Goal: Task Accomplishment & Management: Use online tool/utility

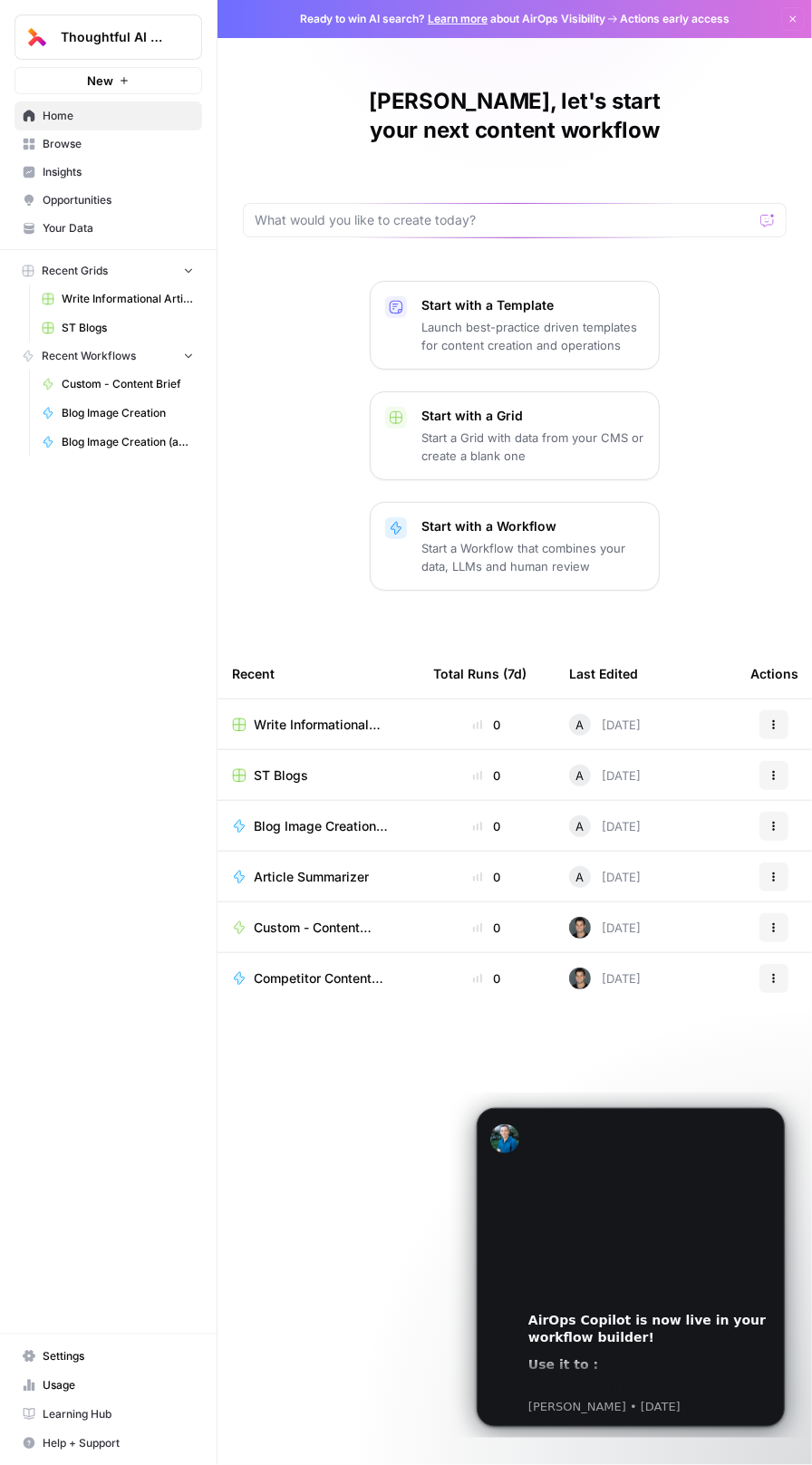
click at [296, 817] on span "Blog Image Creation (ad hoc)" at bounding box center [321, 826] width 136 height 19
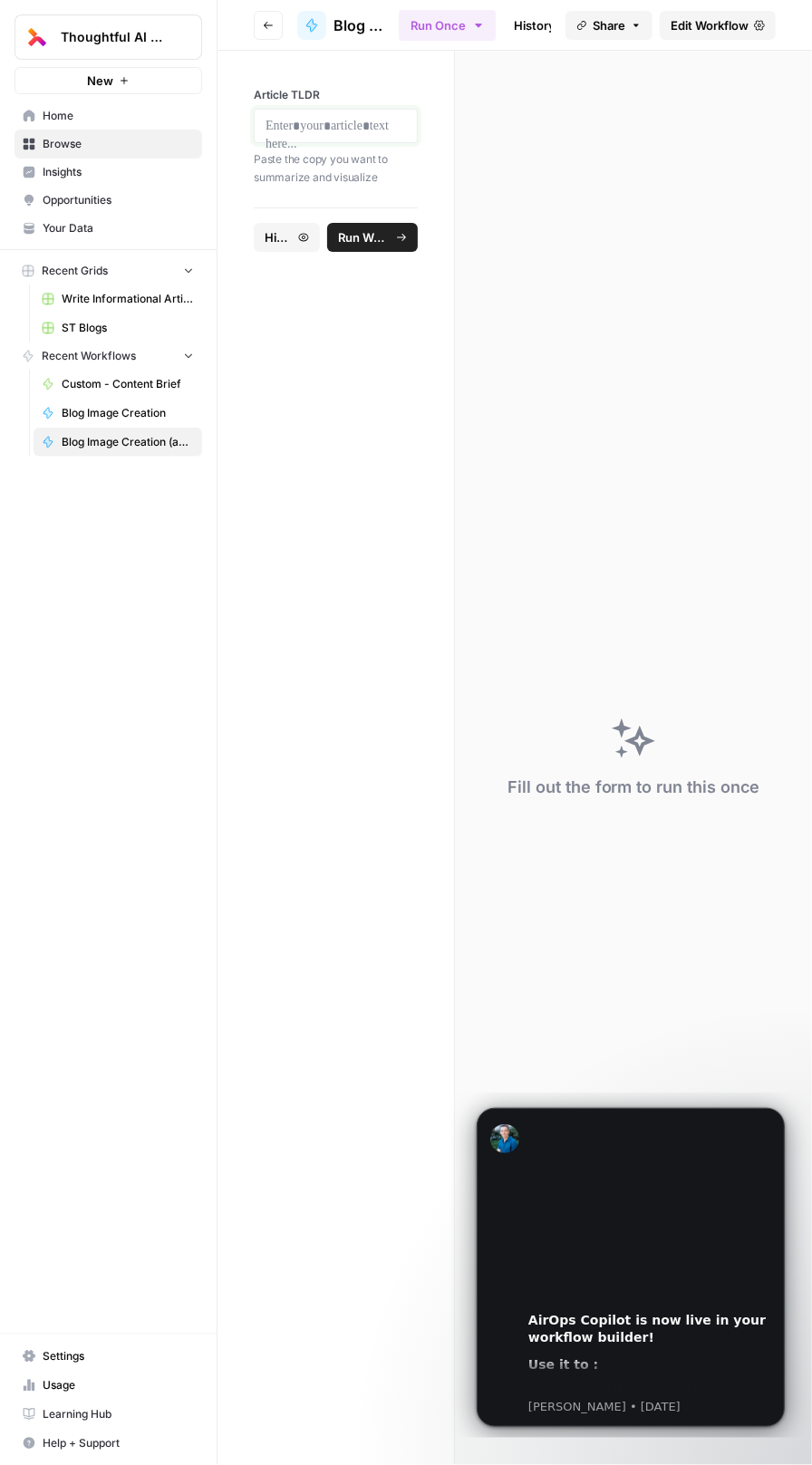
click at [318, 123] on p at bounding box center [336, 125] width 141 height 19
click at [372, 263] on span "Run Workflow" at bounding box center [380, 255] width 23 height 19
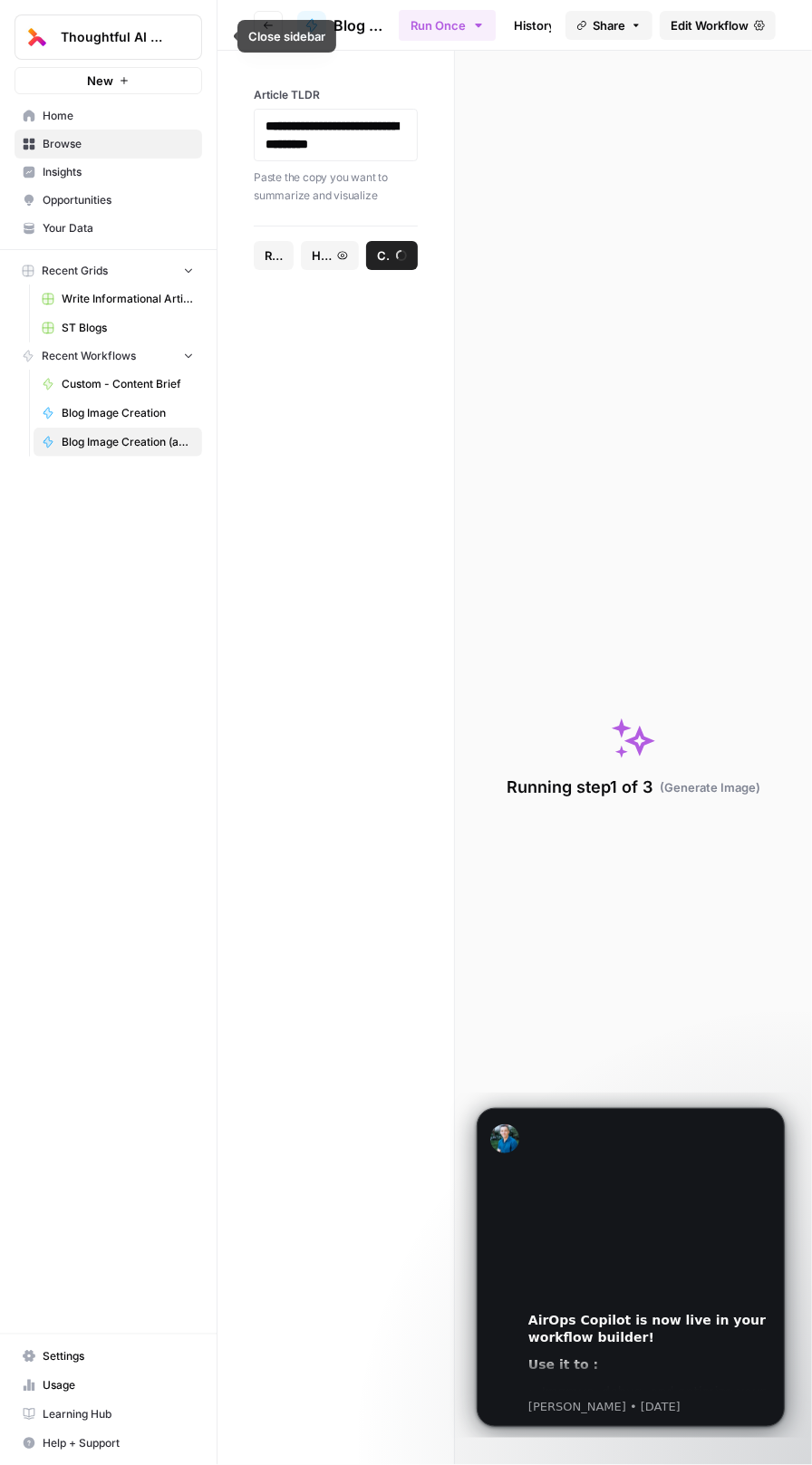
click at [222, 37] on icon "button" at bounding box center [220, 36] width 13 height 13
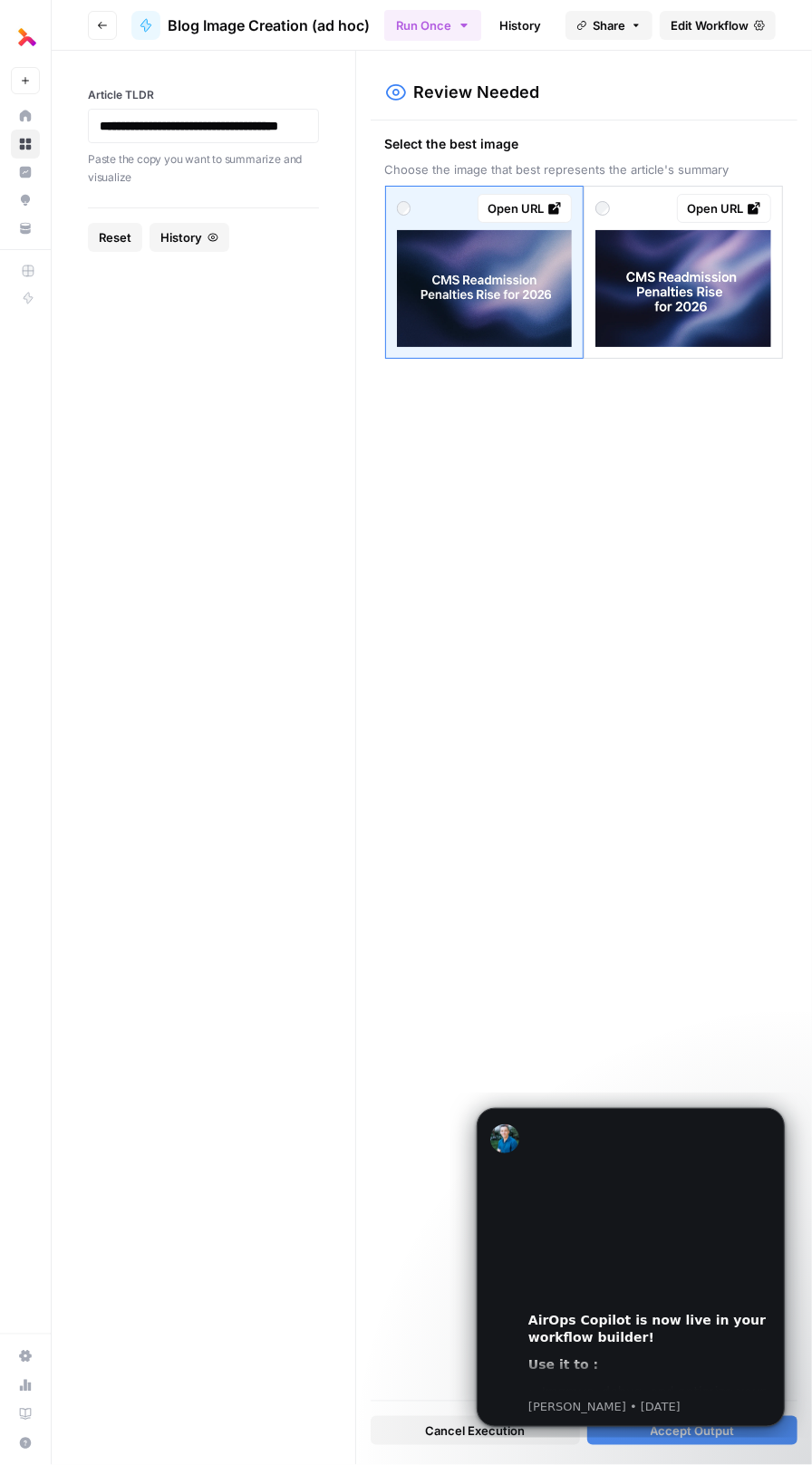
click at [487, 287] on img at bounding box center [485, 288] width 176 height 116
click at [539, 202] on div "Open URL" at bounding box center [524, 208] width 74 height 19
click at [167, 135] on p "**********" at bounding box center [203, 125] width 207 height 19
click at [113, 247] on span "Reset" at bounding box center [114, 237] width 32 height 19
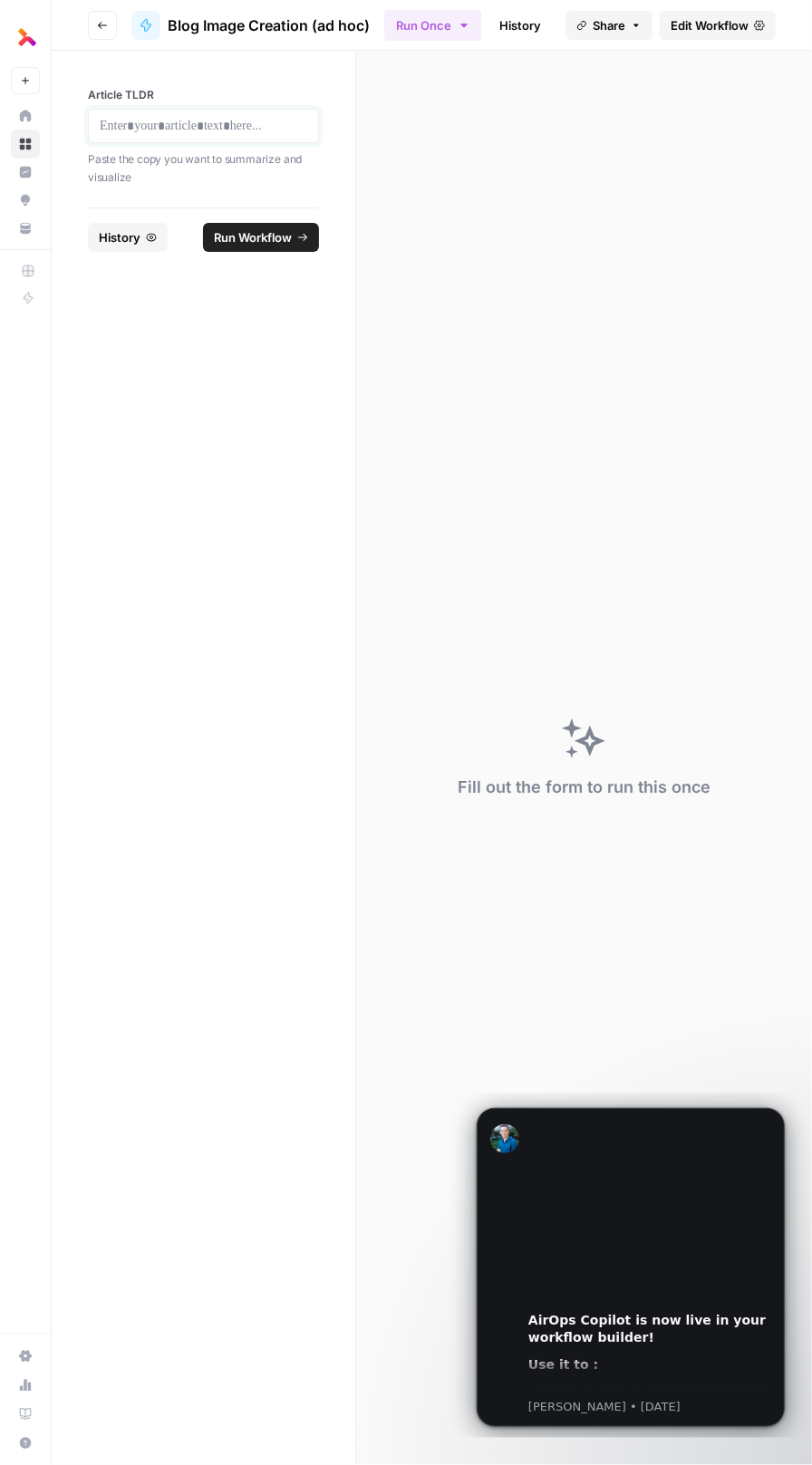
click at [148, 120] on p at bounding box center [203, 125] width 207 height 19
click at [267, 247] on span "Run Workflow" at bounding box center [261, 237] width 61 height 19
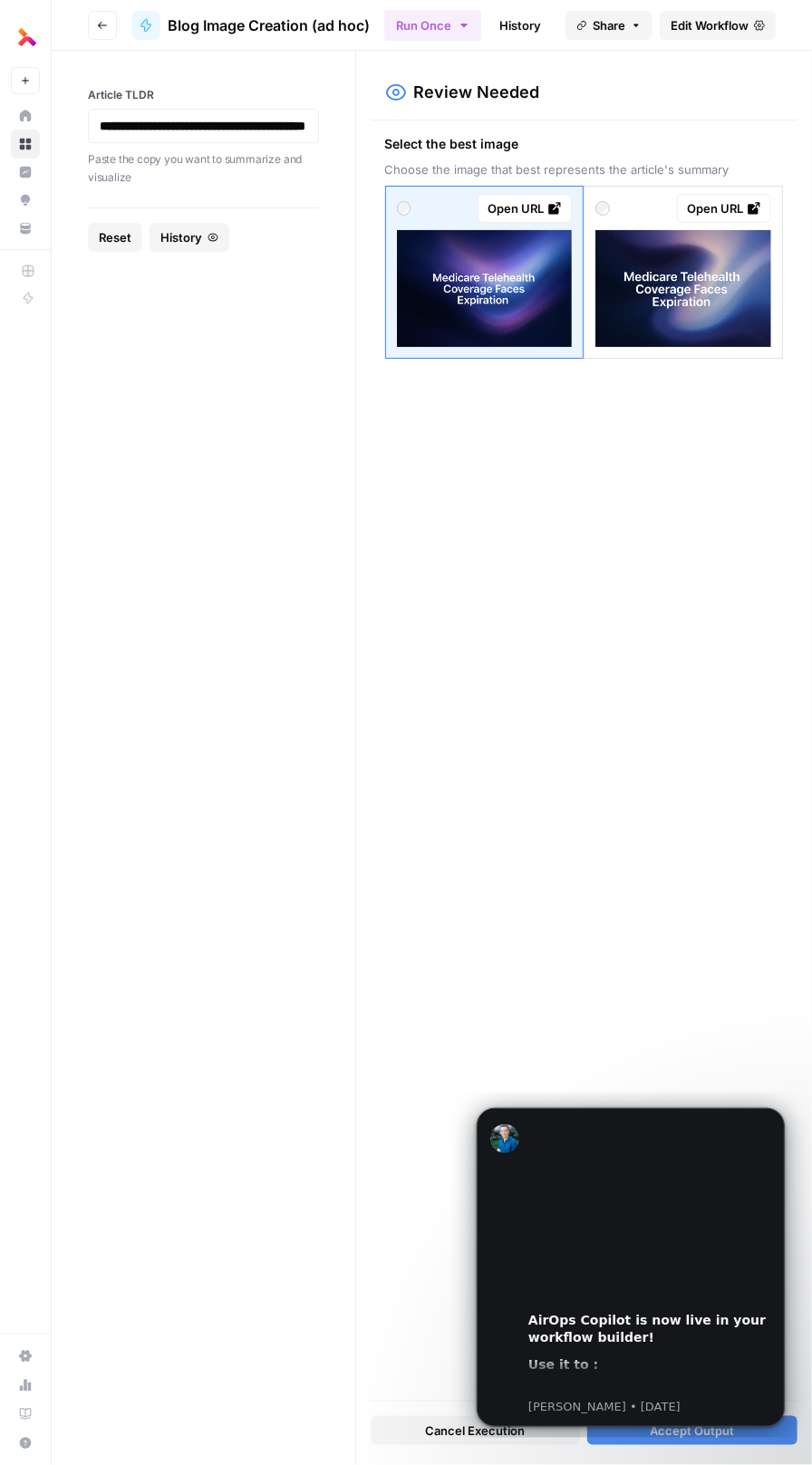
click at [694, 278] on img at bounding box center [683, 288] width 176 height 116
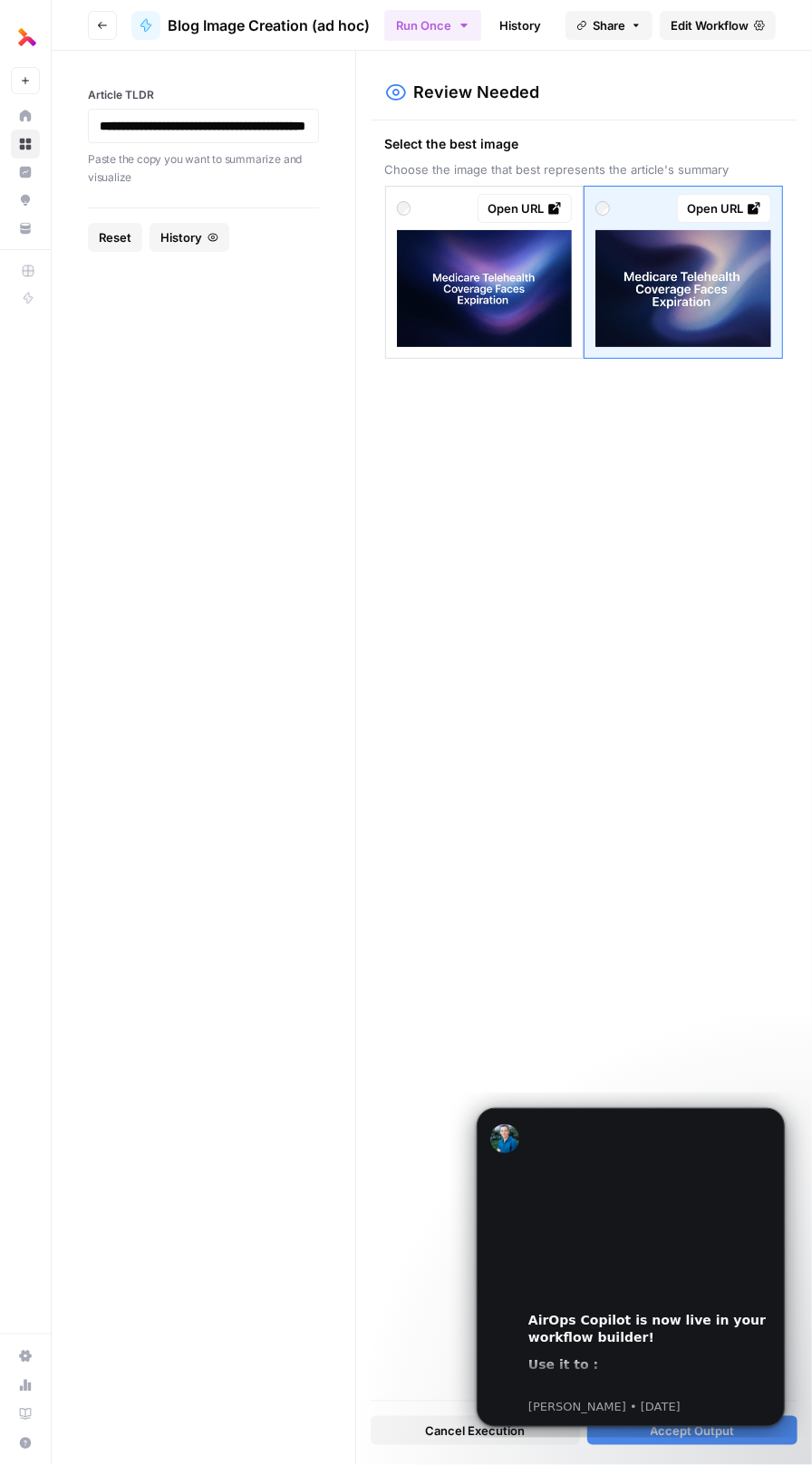
click at [735, 206] on div "Open URL" at bounding box center [724, 208] width 74 height 19
click at [186, 131] on strong "**********" at bounding box center [203, 125] width 205 height 13
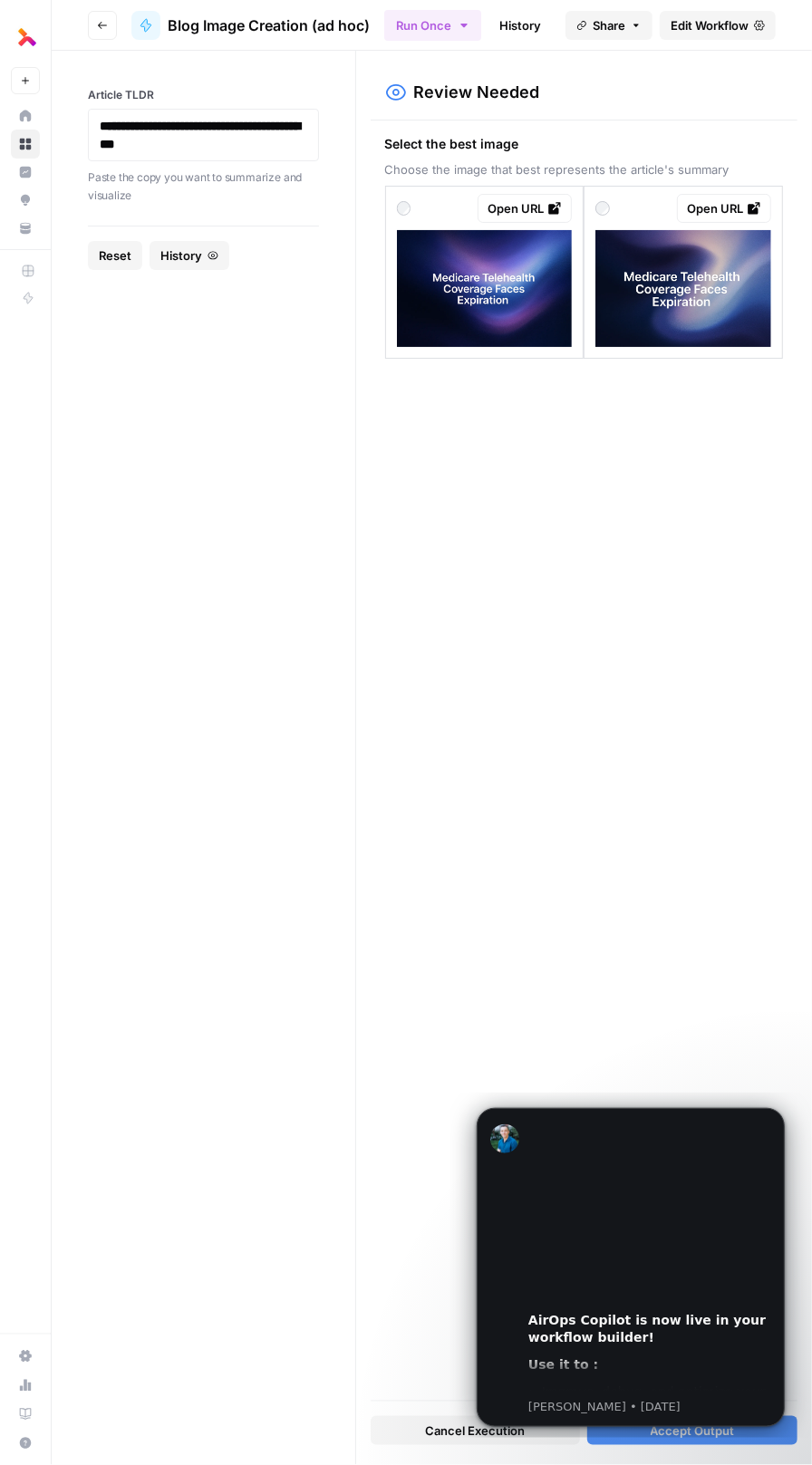
click at [119, 244] on button "Reset" at bounding box center [115, 255] width 55 height 29
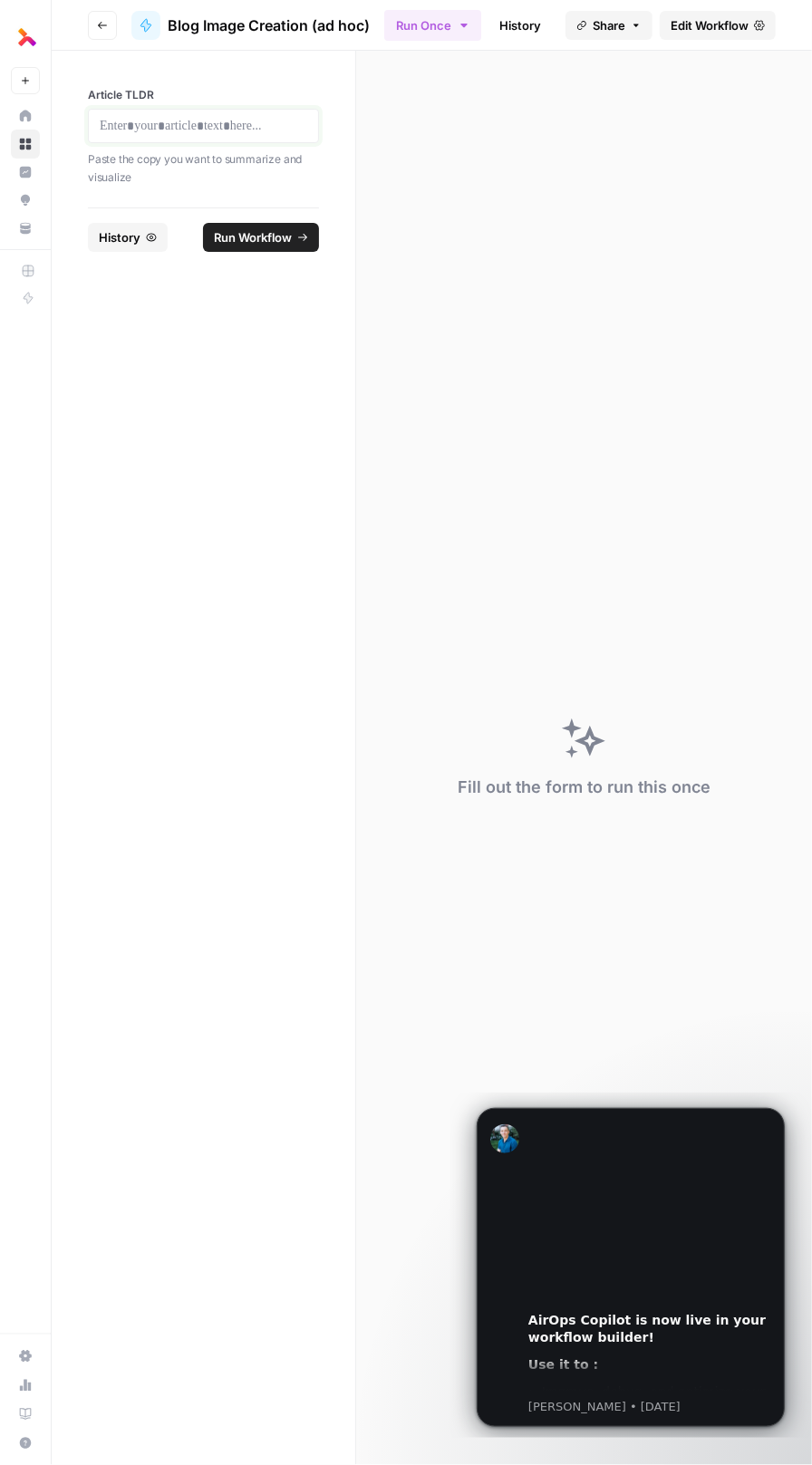
click at [167, 125] on p at bounding box center [203, 125] width 207 height 19
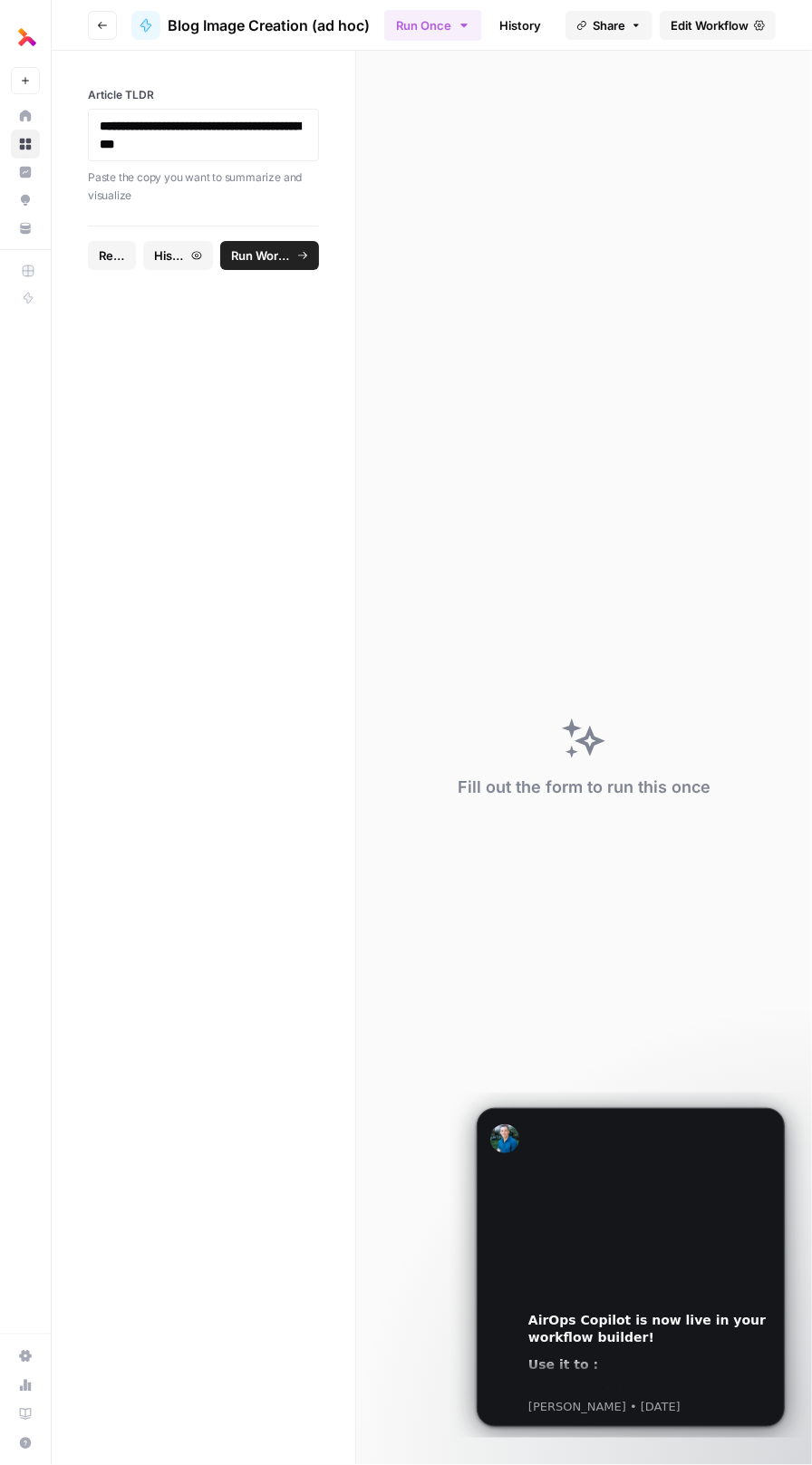
click at [255, 254] on span "Run Workflow" at bounding box center [261, 255] width 61 height 19
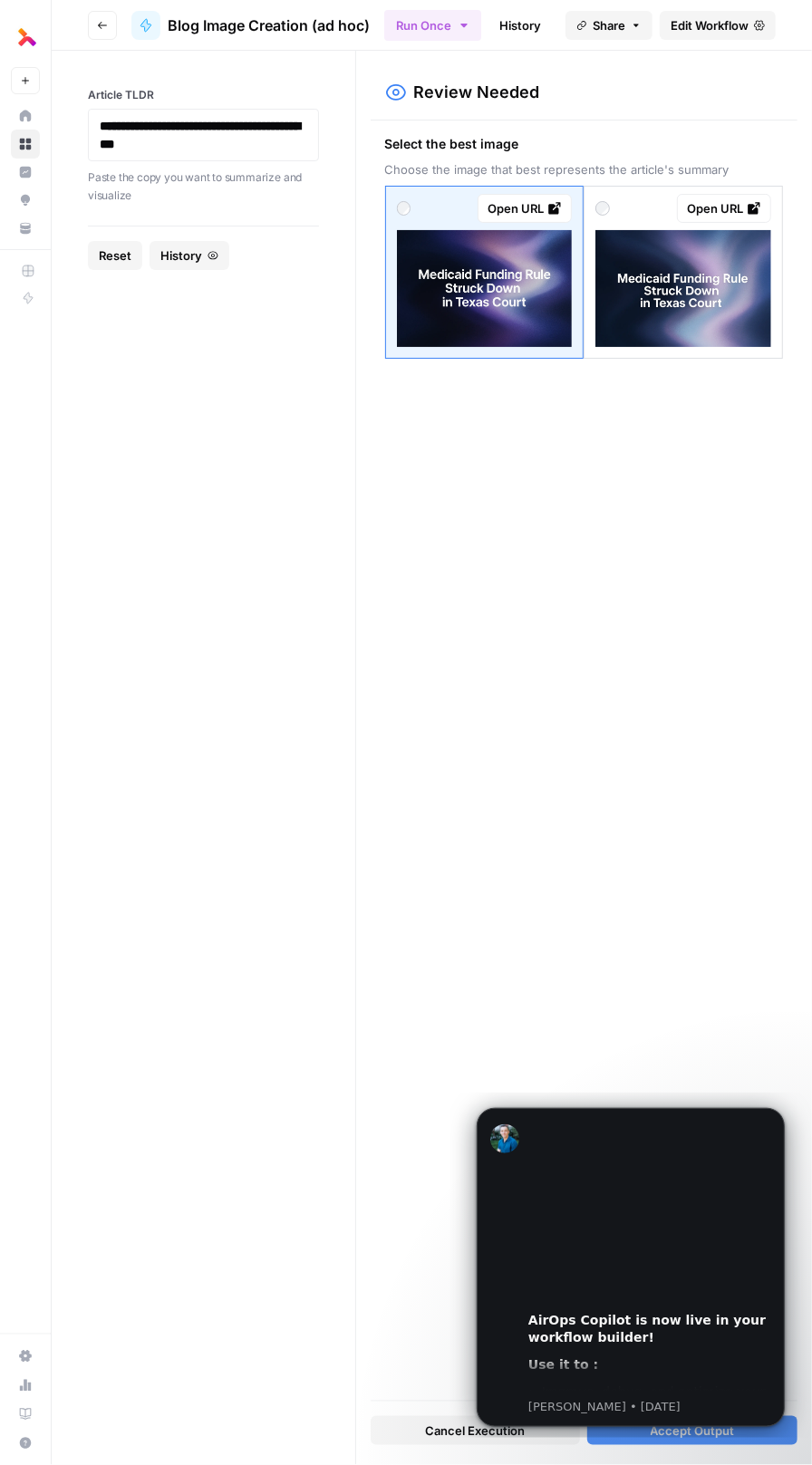
click at [751, 203] on icon at bounding box center [753, 208] width 15 height 15
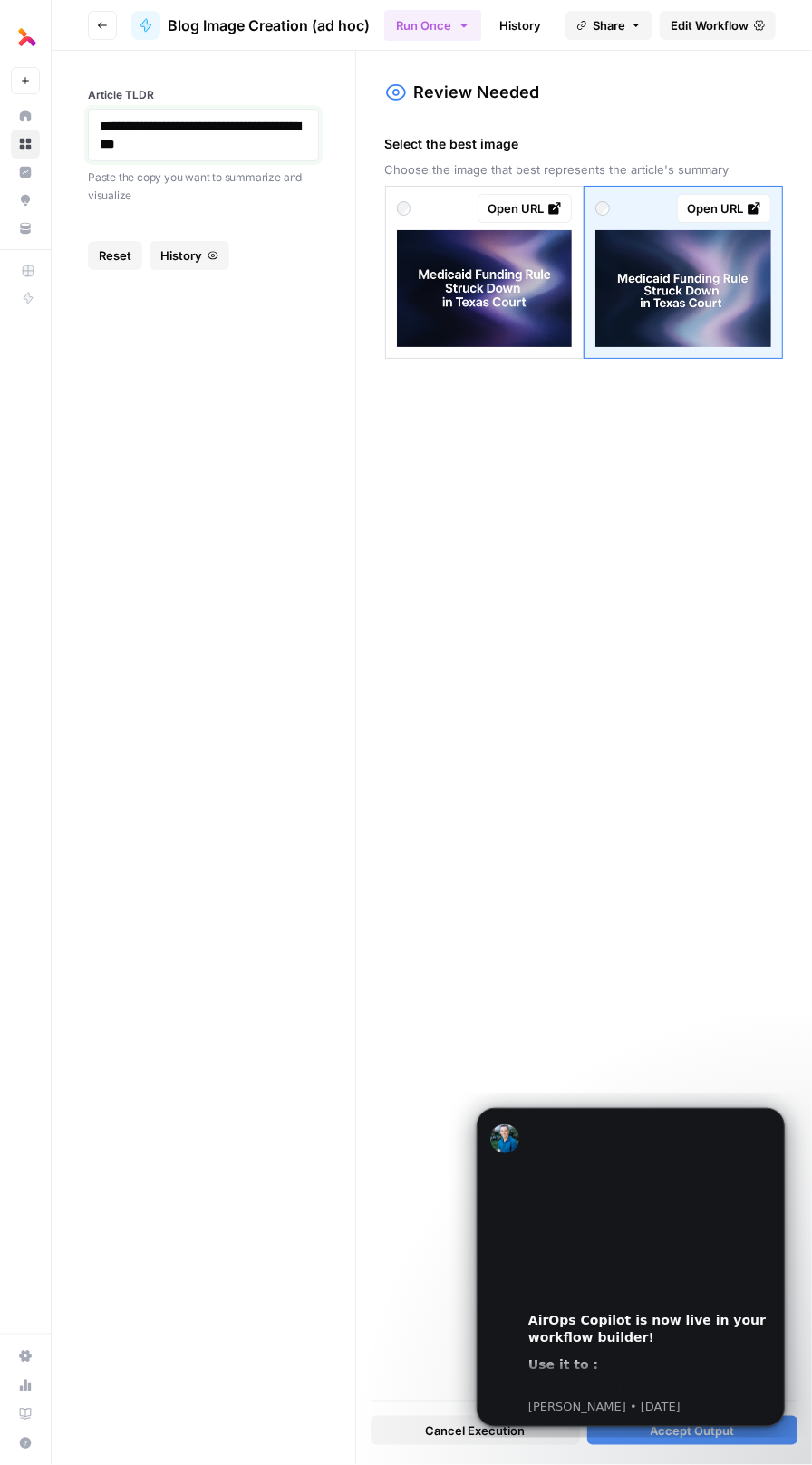
drag, startPoint x: 241, startPoint y: 141, endPoint x: -46, endPoint y: 141, distance: 287.0
click at [0, 141] on html "**********" at bounding box center [406, 732] width 812 height 1465
click at [195, 165] on p "Paste the copy you want to summarize and visualize" at bounding box center [203, 168] width 231 height 35
click at [194, 119] on strong "**********" at bounding box center [166, 125] width 133 height 13
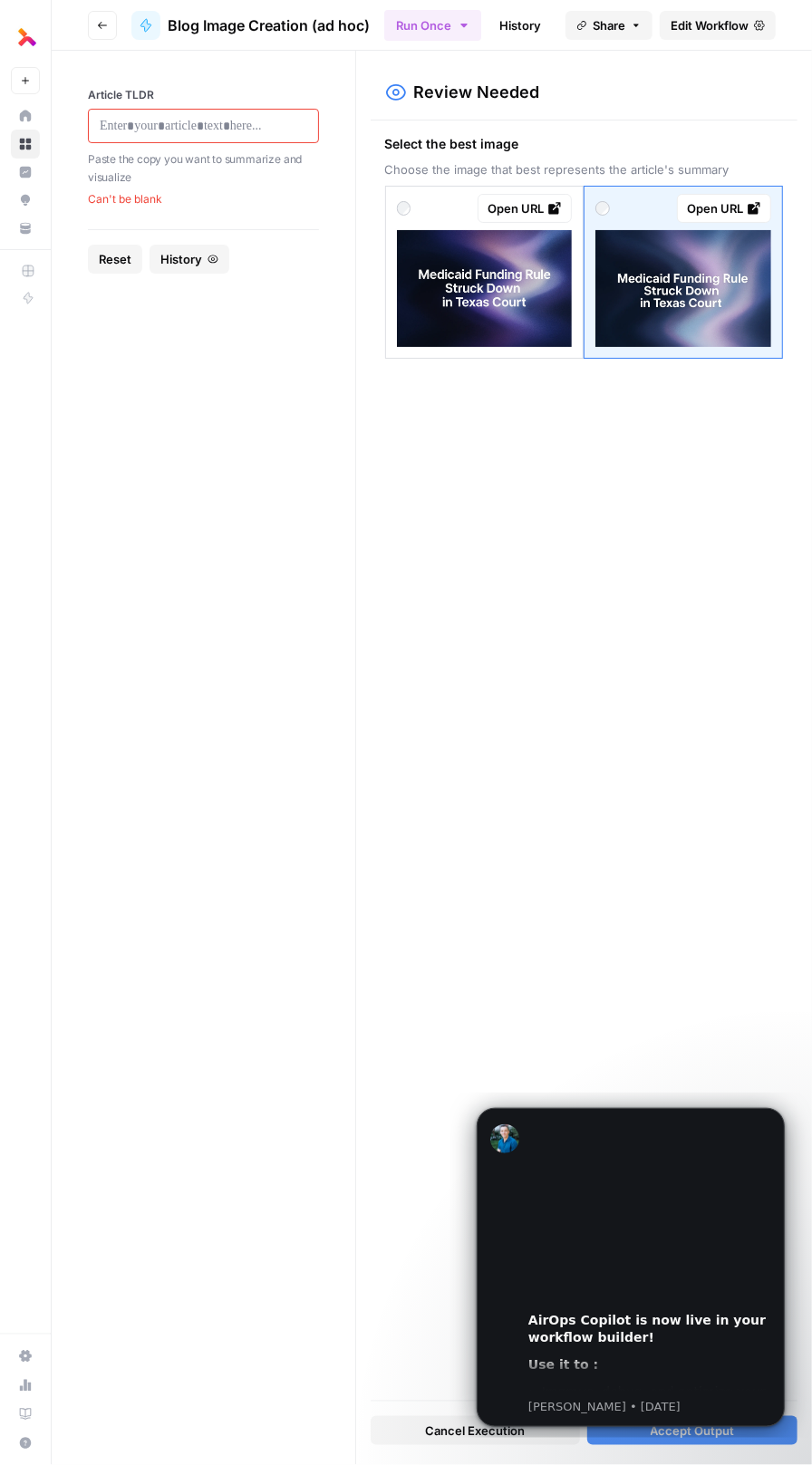
click at [119, 261] on span "Reset" at bounding box center [114, 259] width 32 height 19
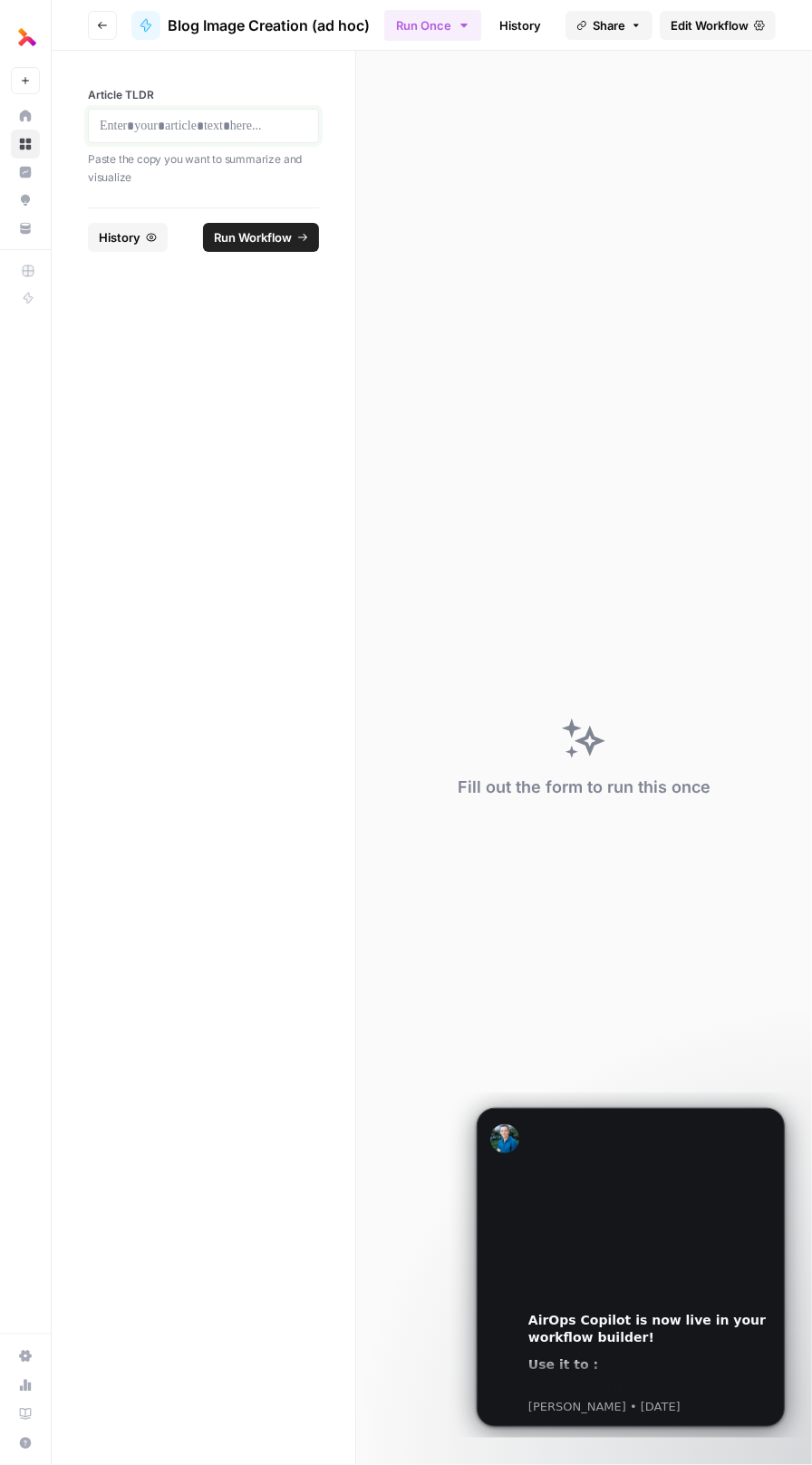
click at [162, 116] on p at bounding box center [203, 125] width 207 height 19
click at [272, 241] on span "Run Workflow" at bounding box center [261, 237] width 61 height 19
click at [773, 1115] on button "Dismiss notification" at bounding box center [778, 1113] width 23 height 23
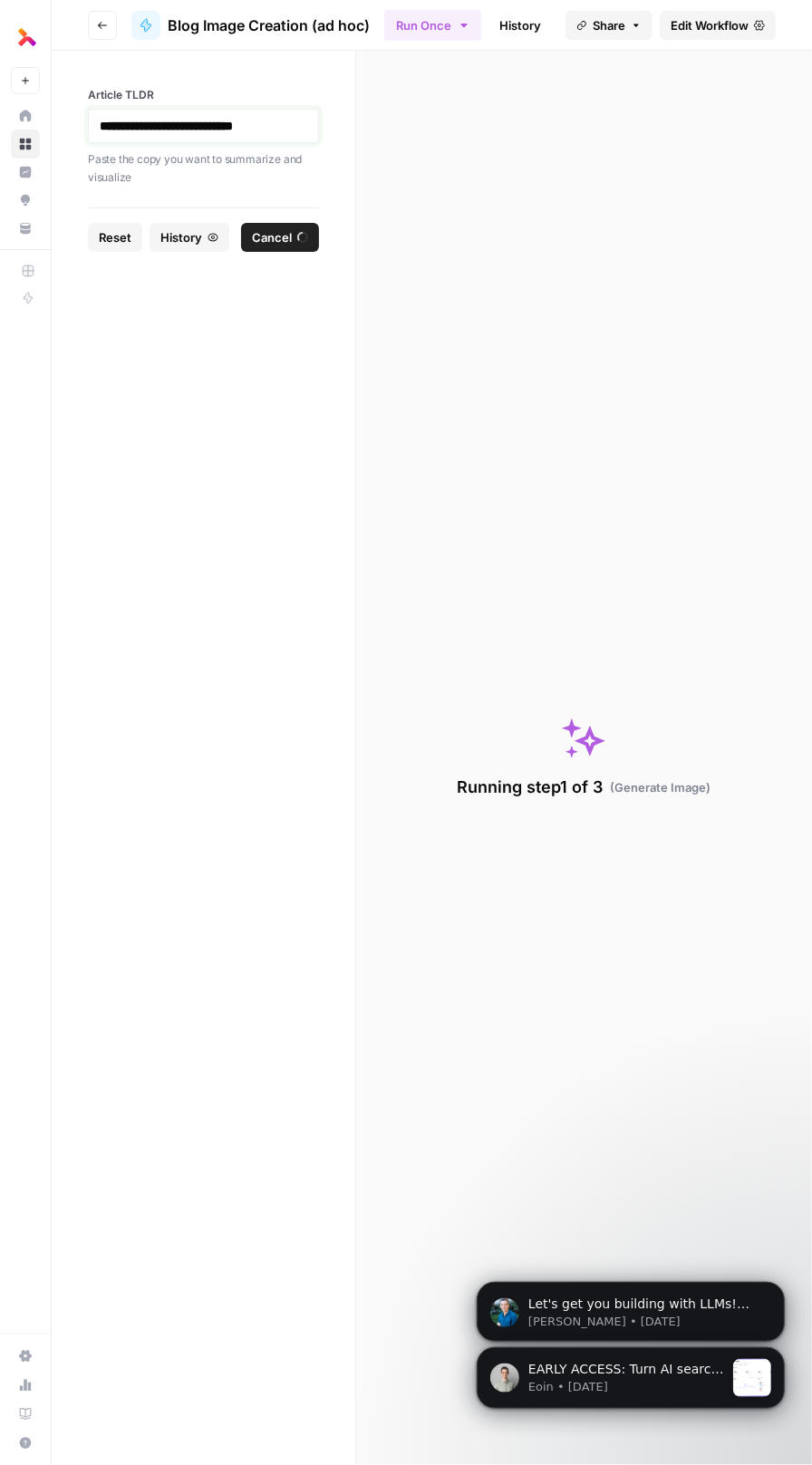
click at [233, 130] on strong "**********" at bounding box center [166, 125] width 133 height 13
click at [229, 141] on div "**********" at bounding box center [203, 125] width 231 height 34
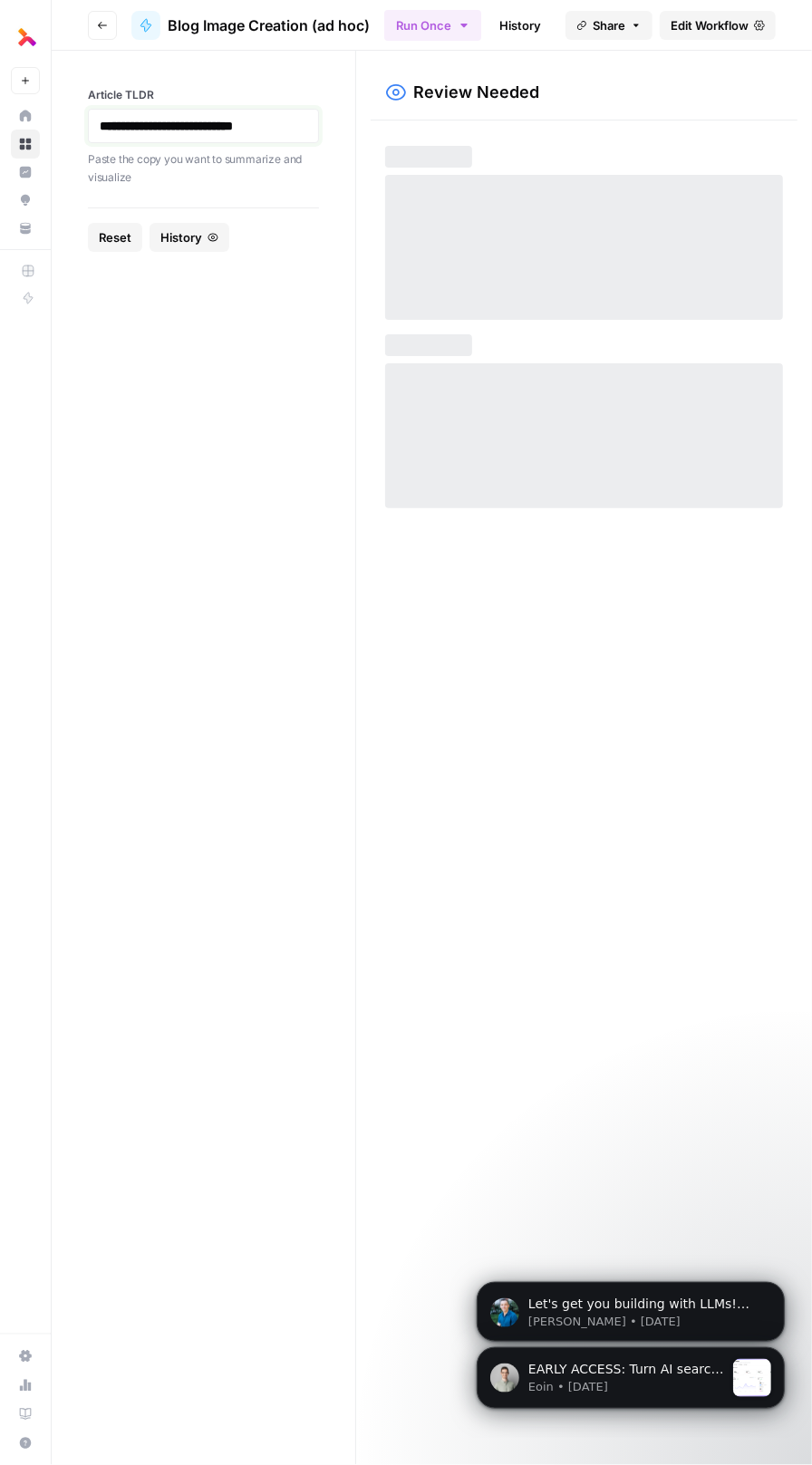
click at [229, 128] on strong "**********" at bounding box center [166, 125] width 133 height 13
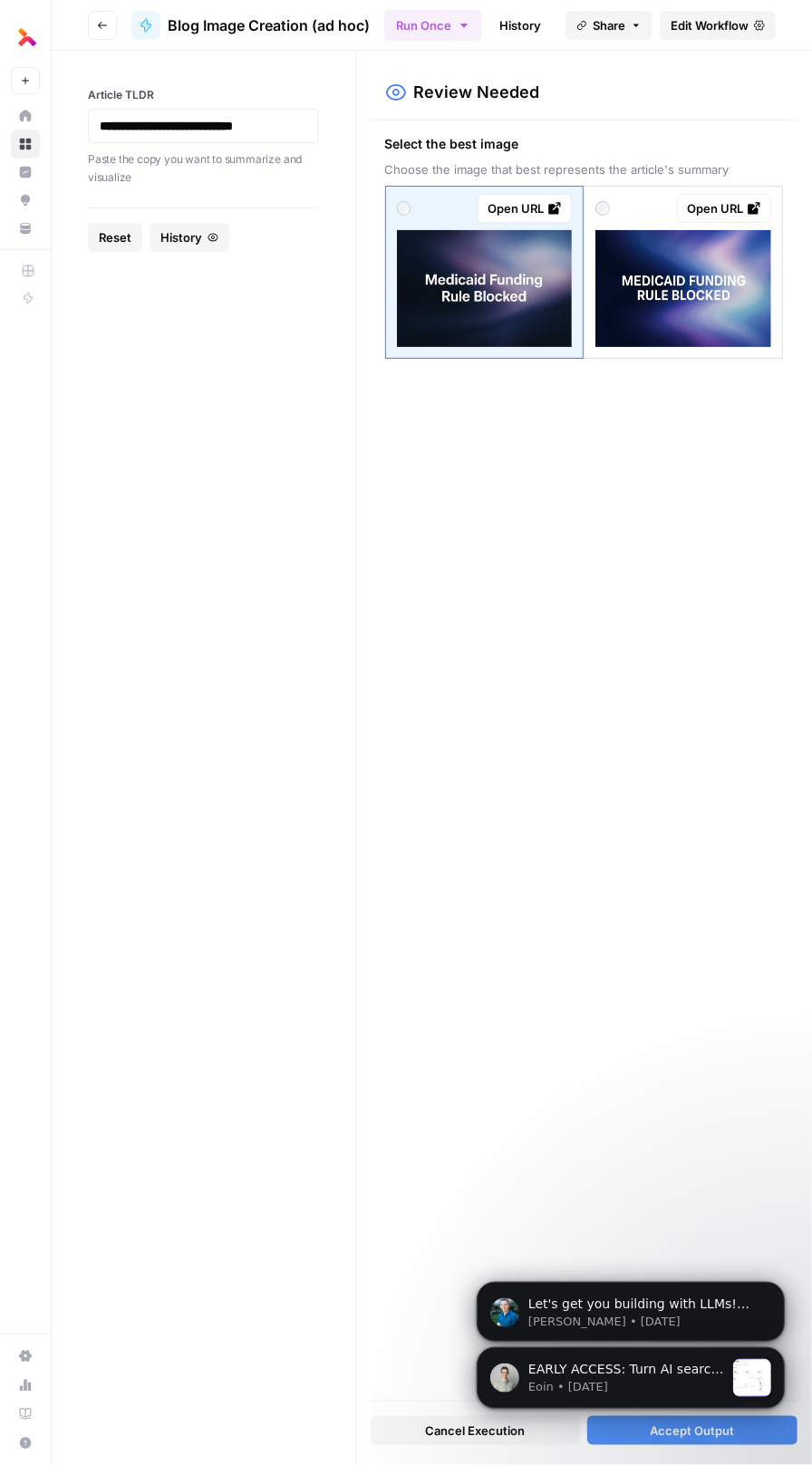
click at [475, 298] on img at bounding box center [485, 288] width 176 height 116
click at [554, 216] on link "Open URL" at bounding box center [524, 208] width 94 height 29
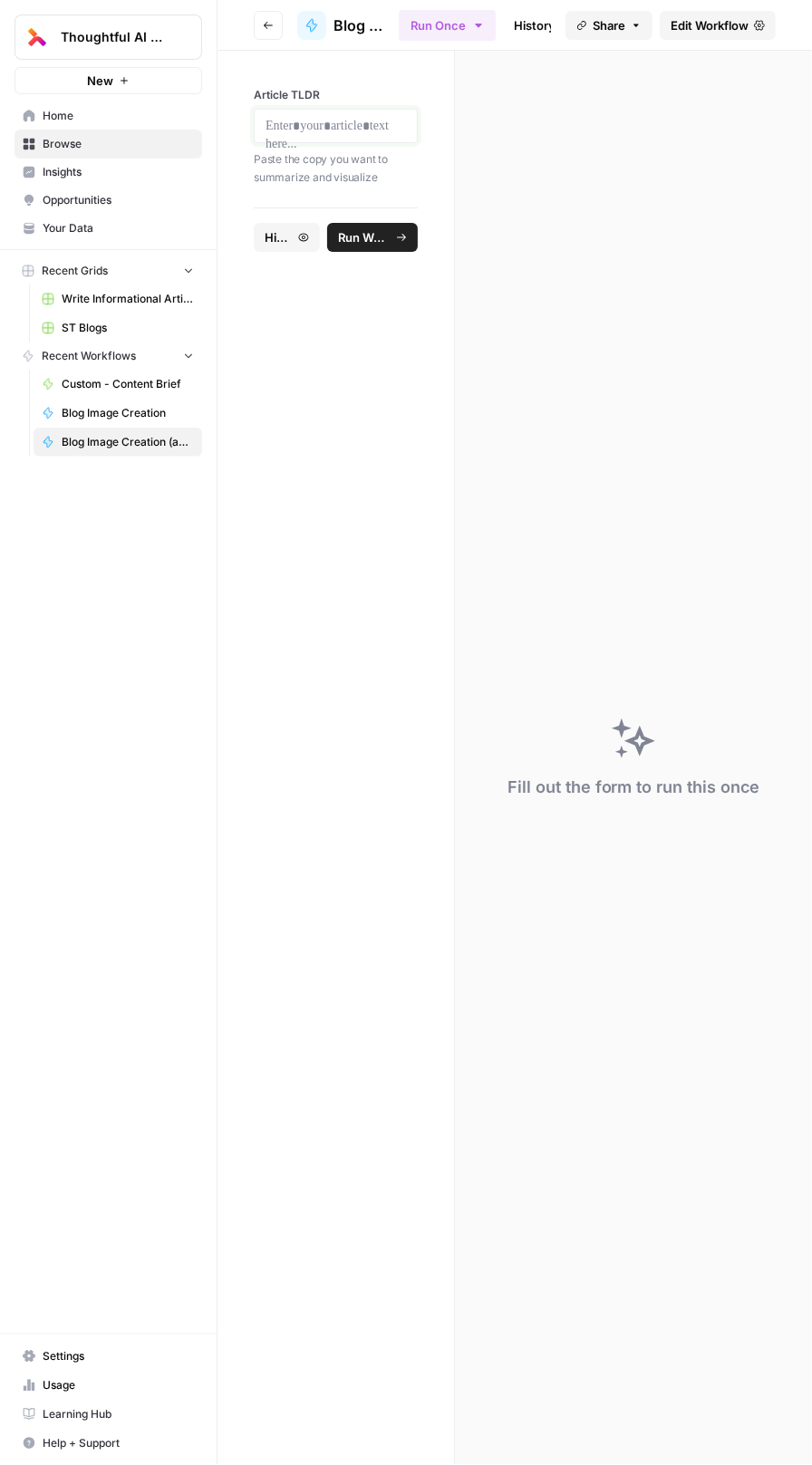
click at [319, 118] on p at bounding box center [336, 125] width 141 height 19
click at [373, 247] on span "Run Workflow" at bounding box center [380, 237] width 23 height 19
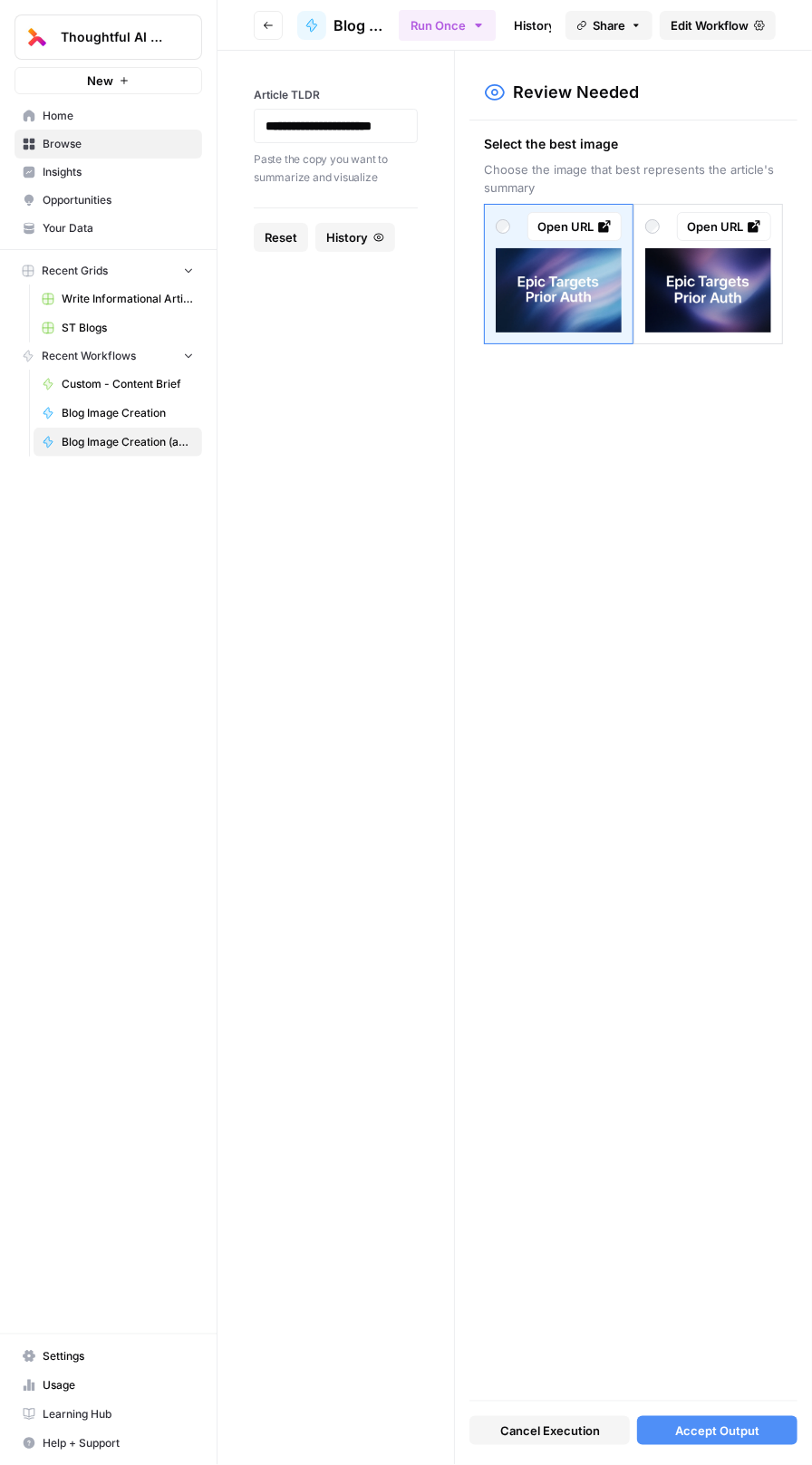
click at [748, 235] on link "Open URL" at bounding box center [724, 227] width 94 height 29
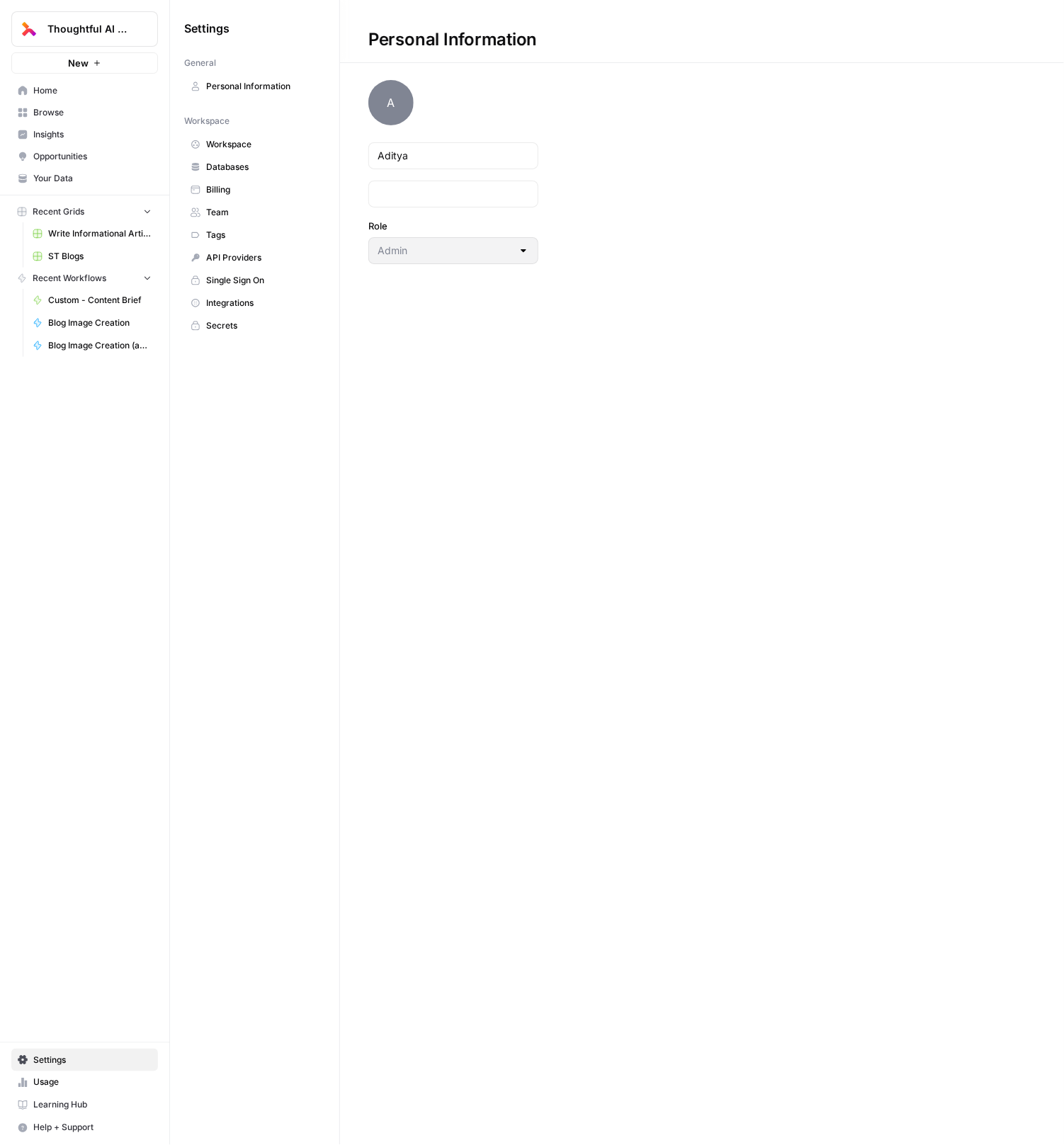
click at [261, 184] on span "Billing" at bounding box center [262, 190] width 112 height 13
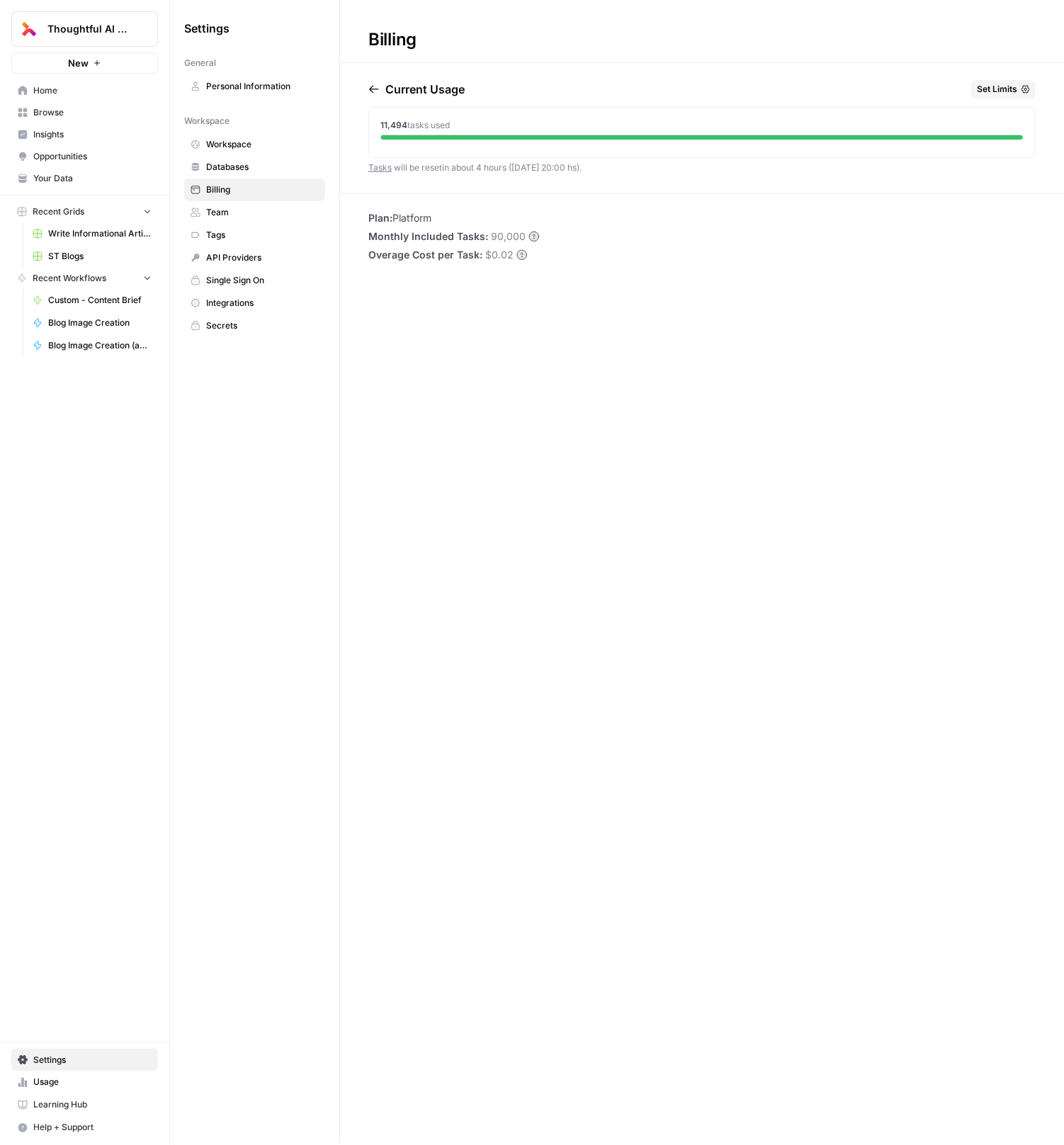
click at [1003, 93] on span "Set Limits" at bounding box center [997, 89] width 41 height 13
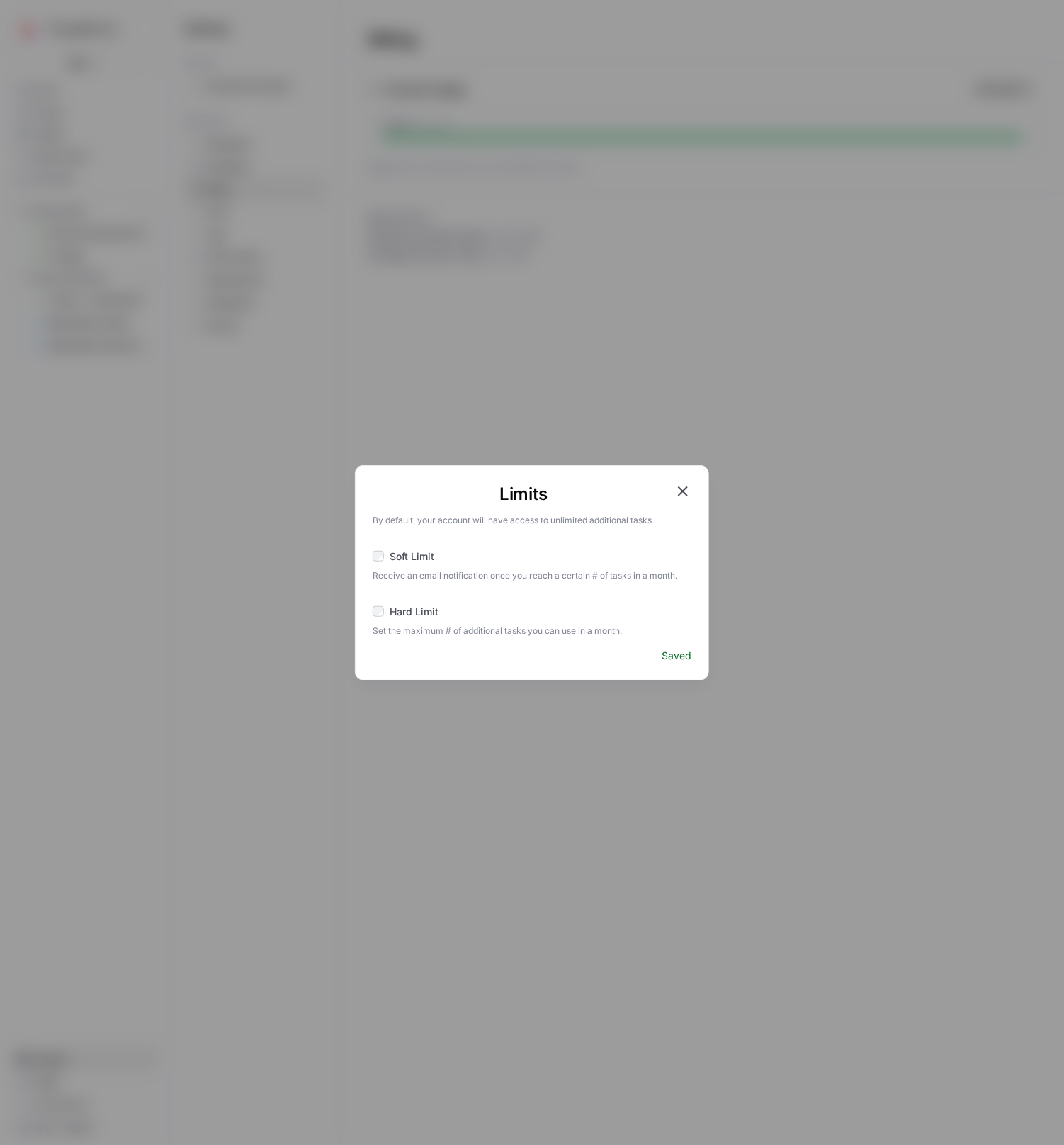
click at [688, 481] on div "Limits By default, your account will have access to unlimited additional tasks …" at bounding box center [532, 572] width 354 height 215
click at [684, 488] on icon "button" at bounding box center [682, 491] width 17 height 17
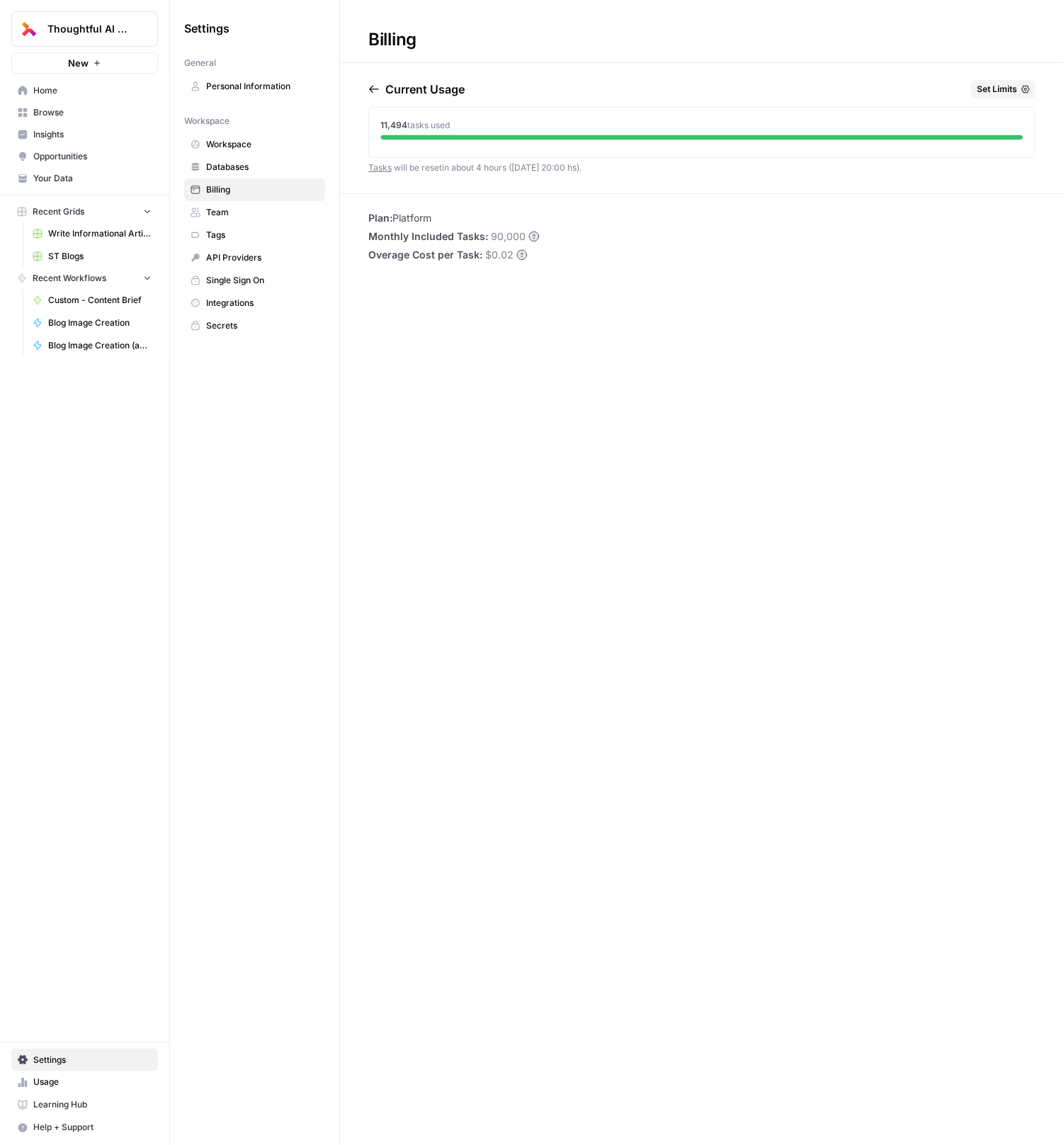
click at [69, 91] on span "Home" at bounding box center [93, 90] width 119 height 13
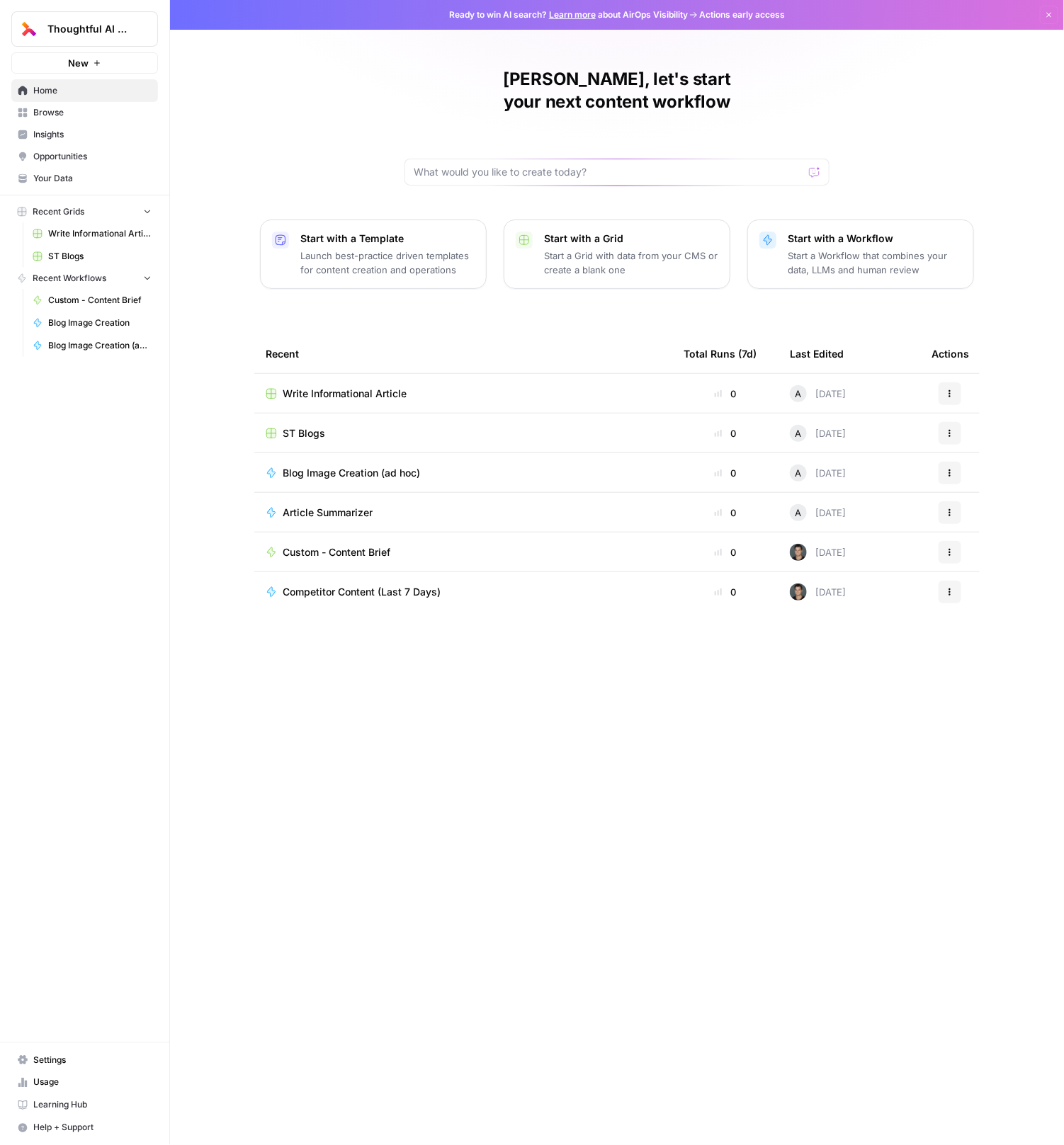
click at [62, 1123] on span "Help + Support" at bounding box center [93, 1128] width 119 height 13
click at [240, 1123] on span "Chat & Support" at bounding box center [237, 1124] width 95 height 13
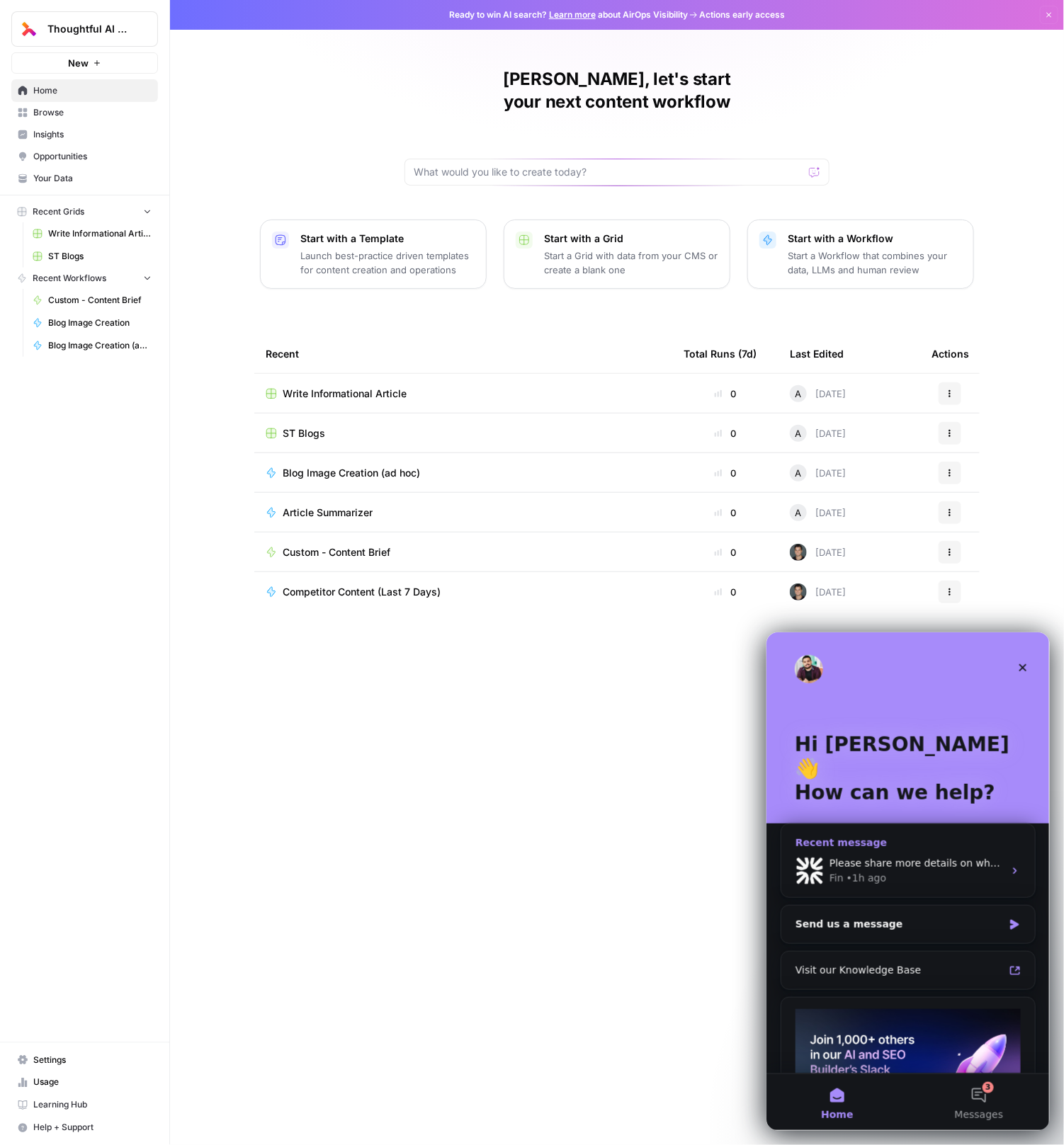
click at [887, 870] on div "Fin • 1h ago" at bounding box center [916, 877] width 174 height 15
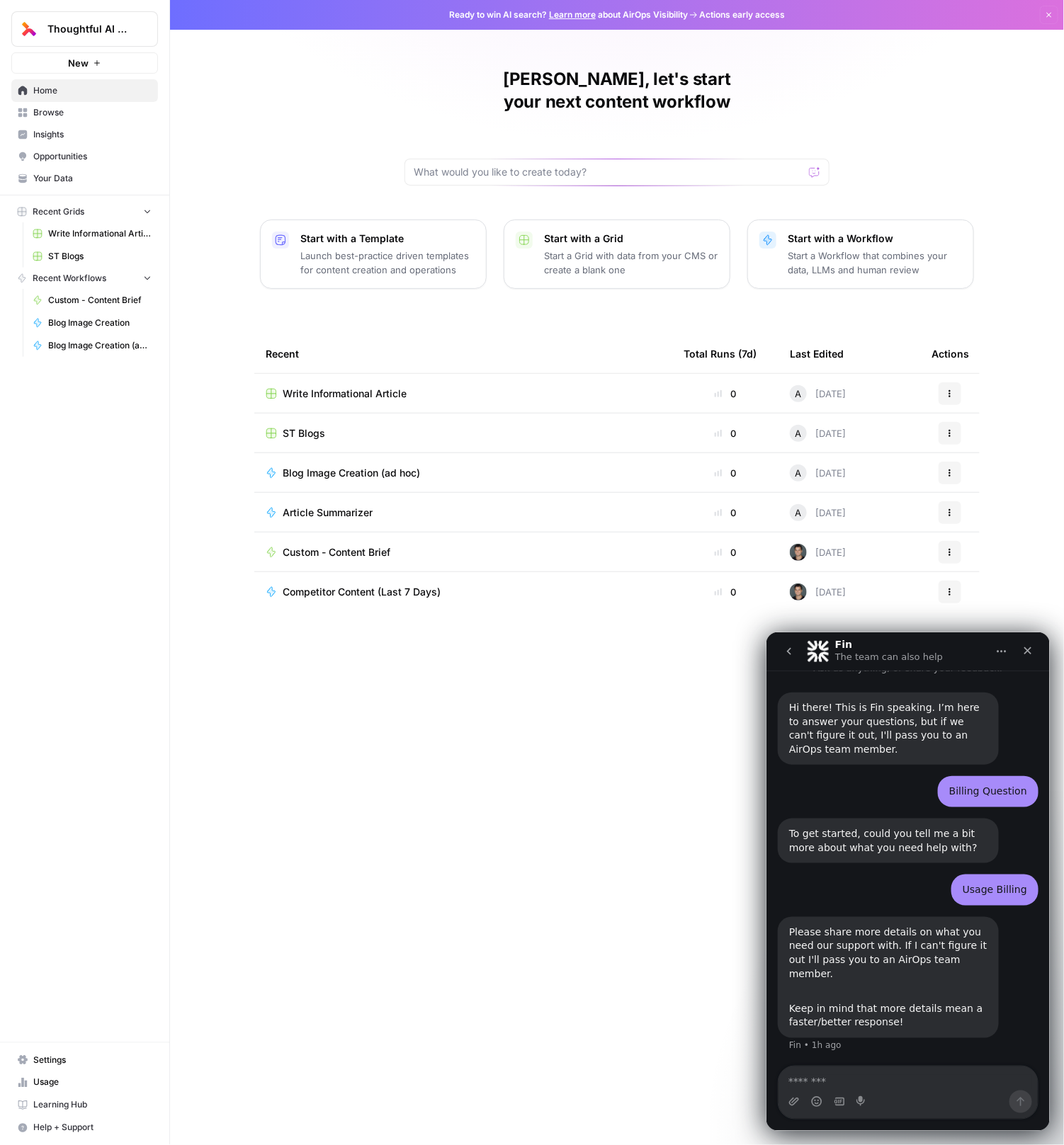
scroll to position [22, 0]
type textarea "**********"
